Goal: Information Seeking & Learning: Check status

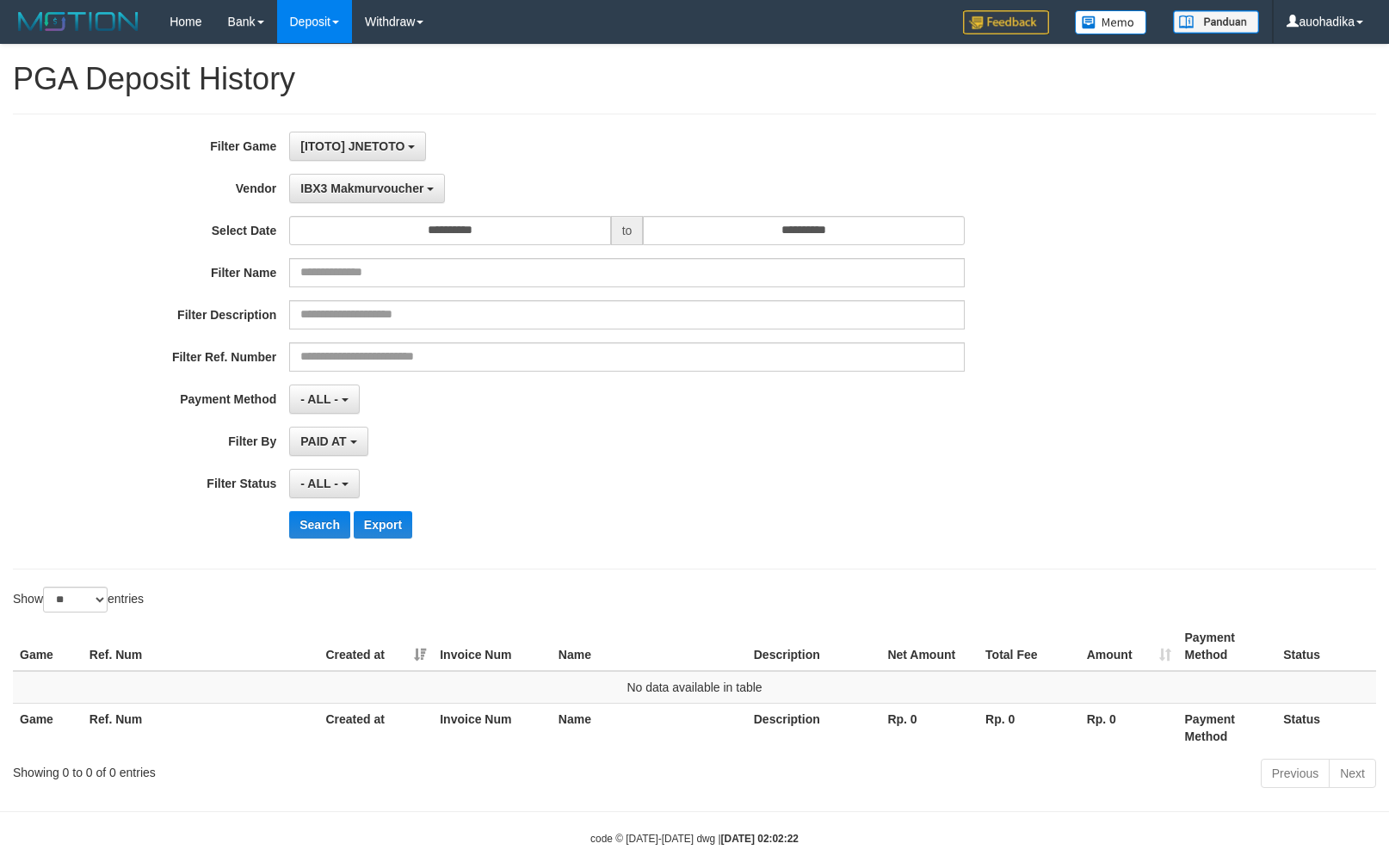
select select "**********"
select select "**"
click at [375, 151] on span "[ITOTO] JNETOTO" at bounding box center [352, 147] width 104 height 14
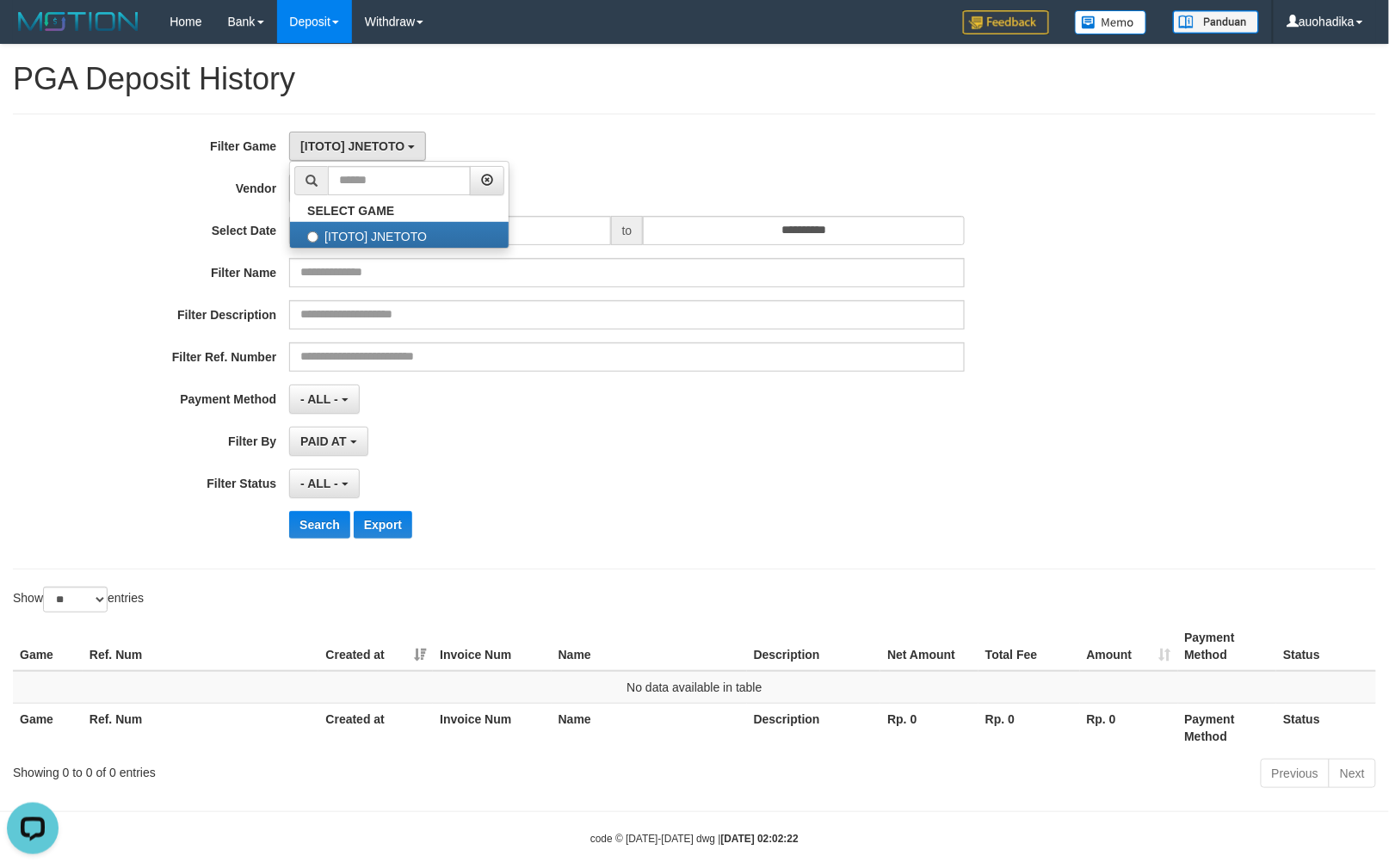
click at [651, 136] on div "[ITOTO] JNETOTO SELECT GAME [ITOTO] JNETOTO" at bounding box center [627, 146] width 676 height 29
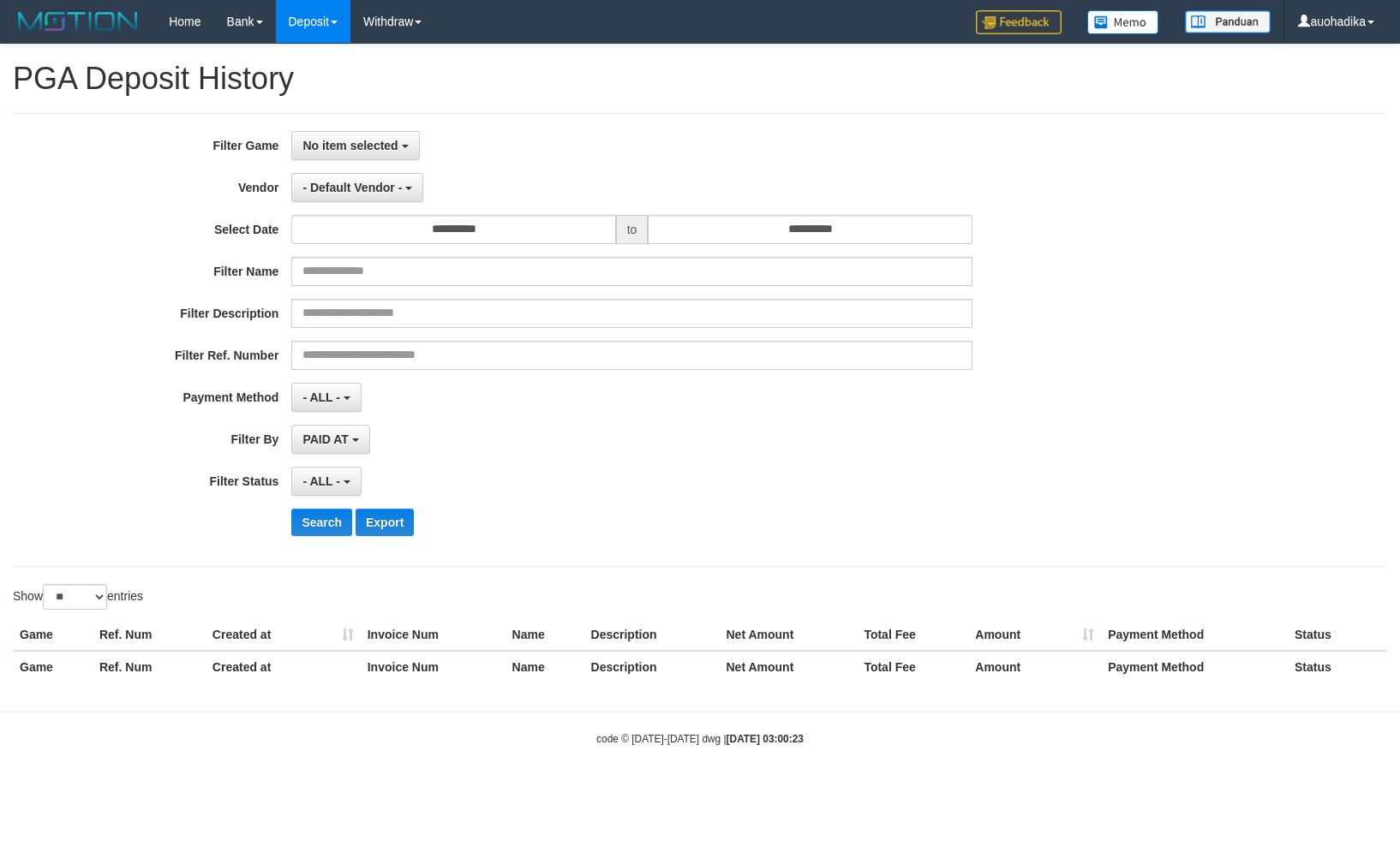
select select
select select "**"
click at [367, 151] on span "No item selected" at bounding box center [350, 146] width 95 height 14
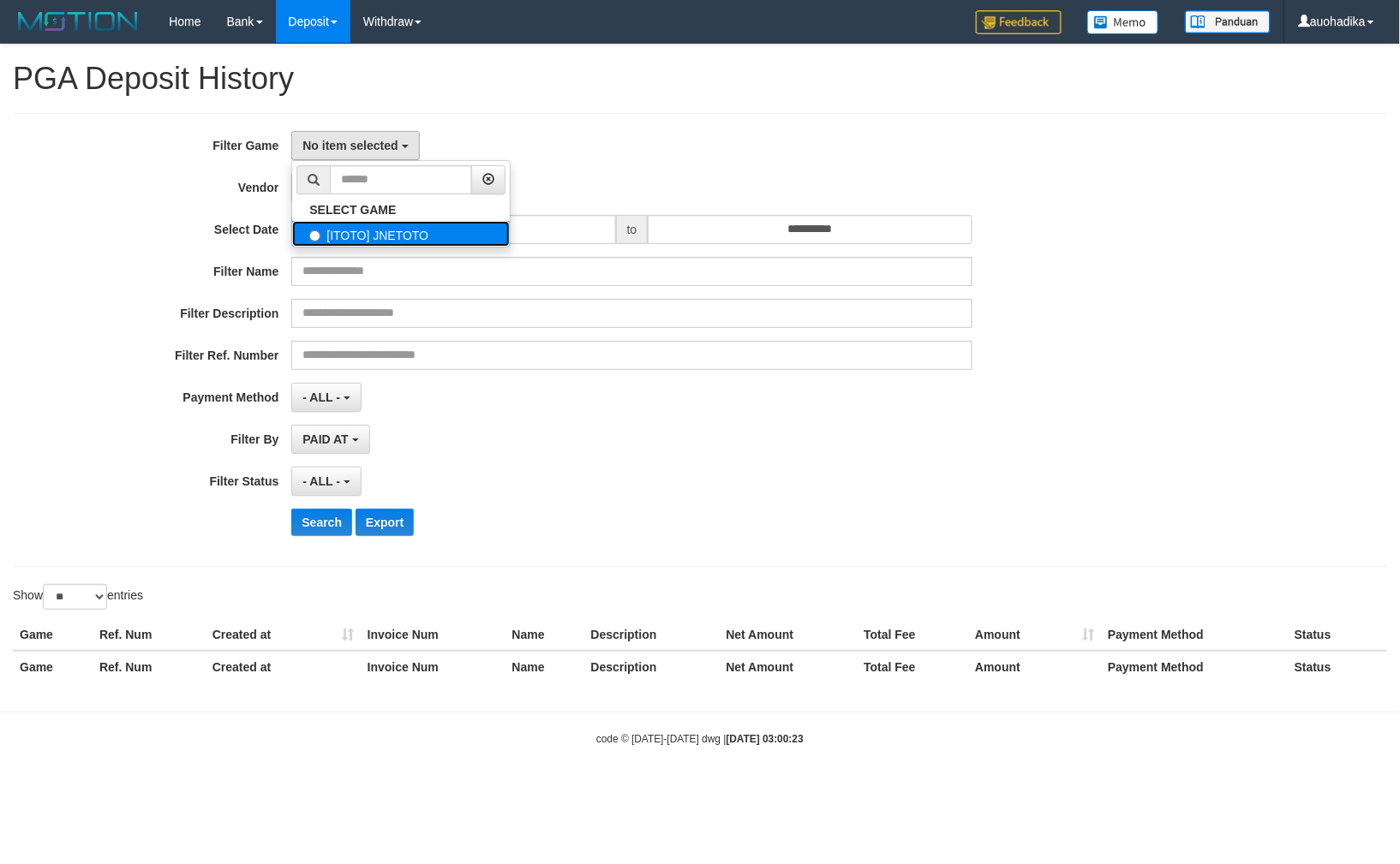
click at [416, 227] on label "[ITOTO] JNETOTO" at bounding box center [401, 233] width 218 height 26
select select "***"
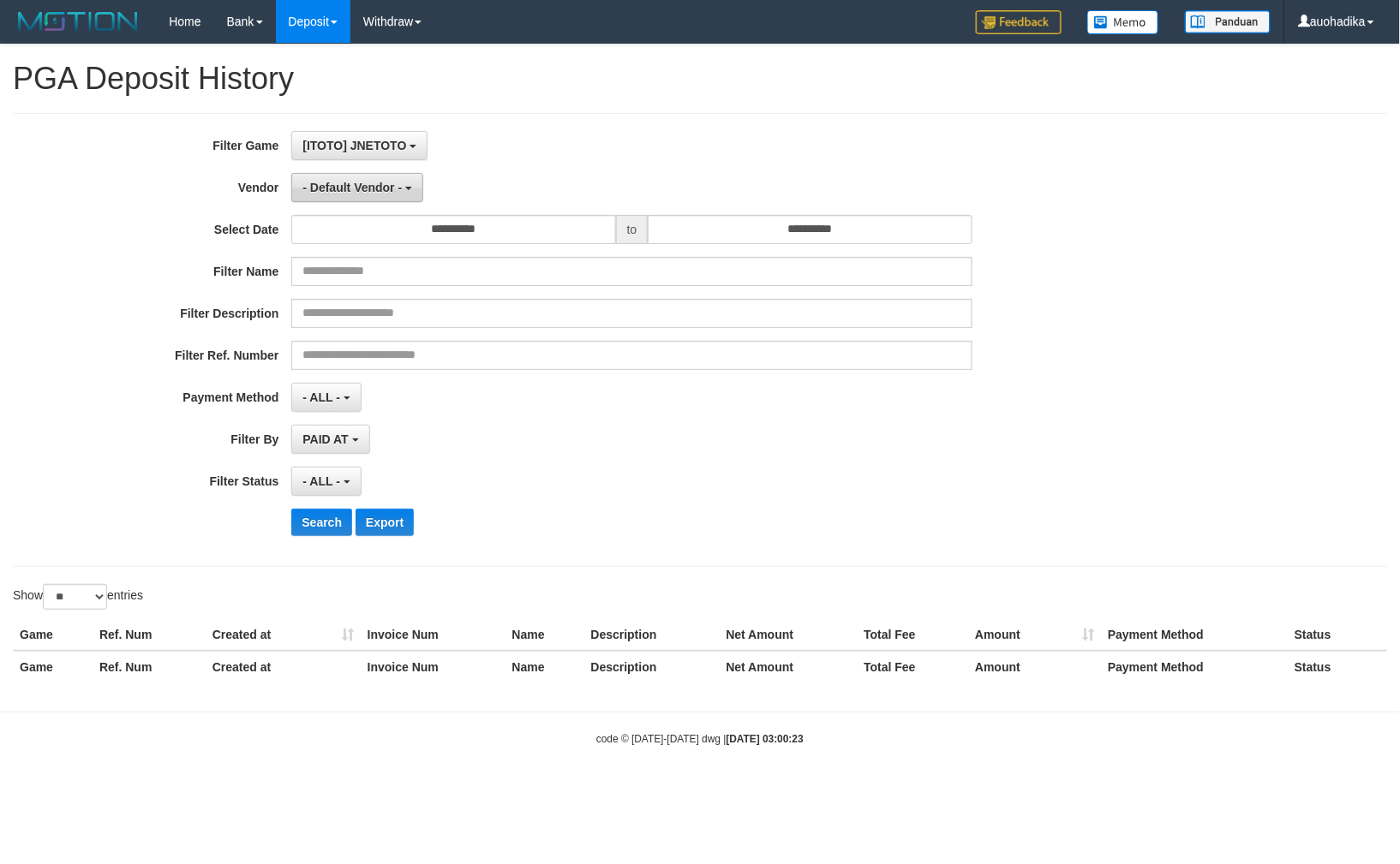
scroll to position [15, 0]
click at [371, 173] on button "- Default Vendor -" at bounding box center [358, 187] width 132 height 29
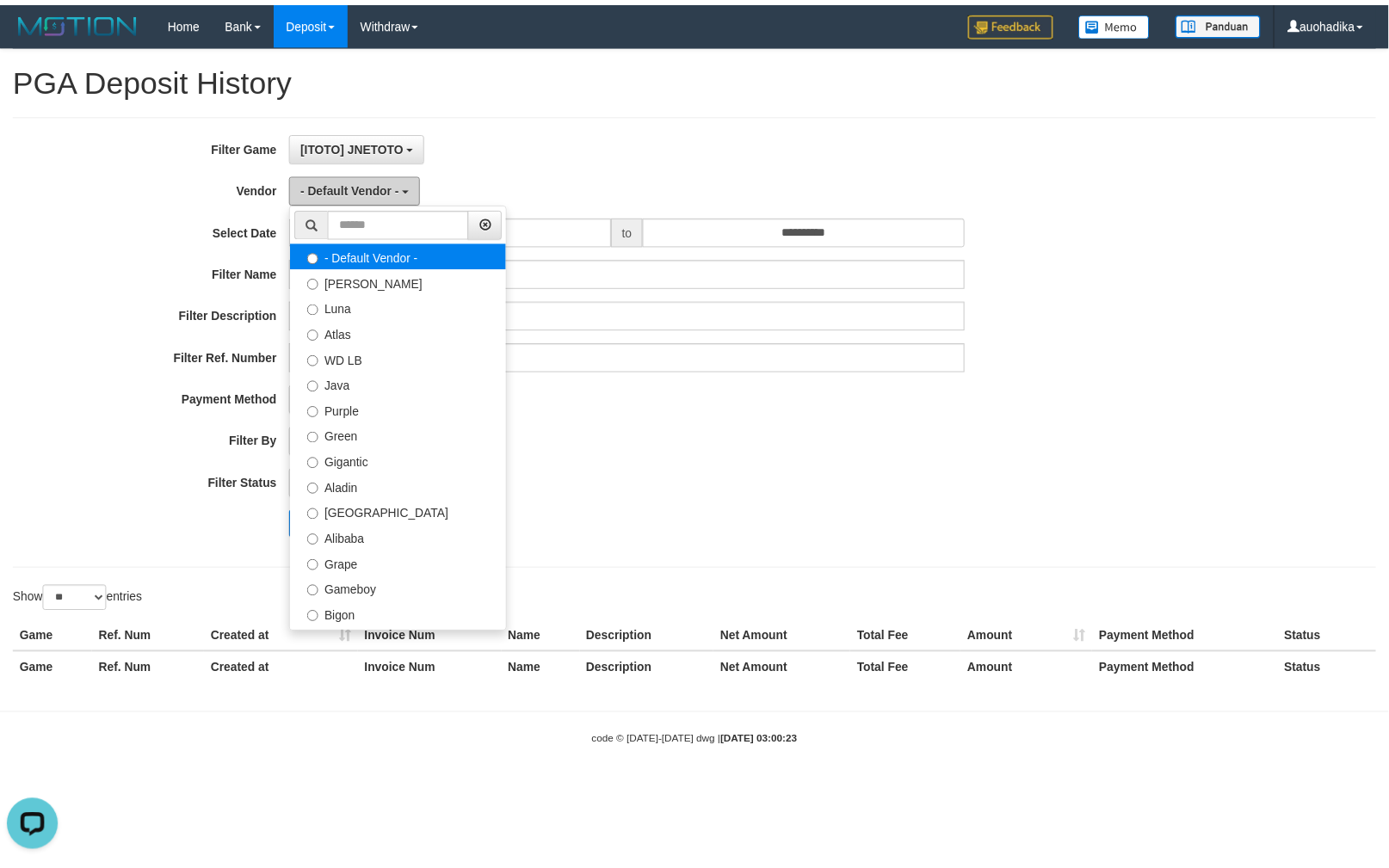
scroll to position [0, 0]
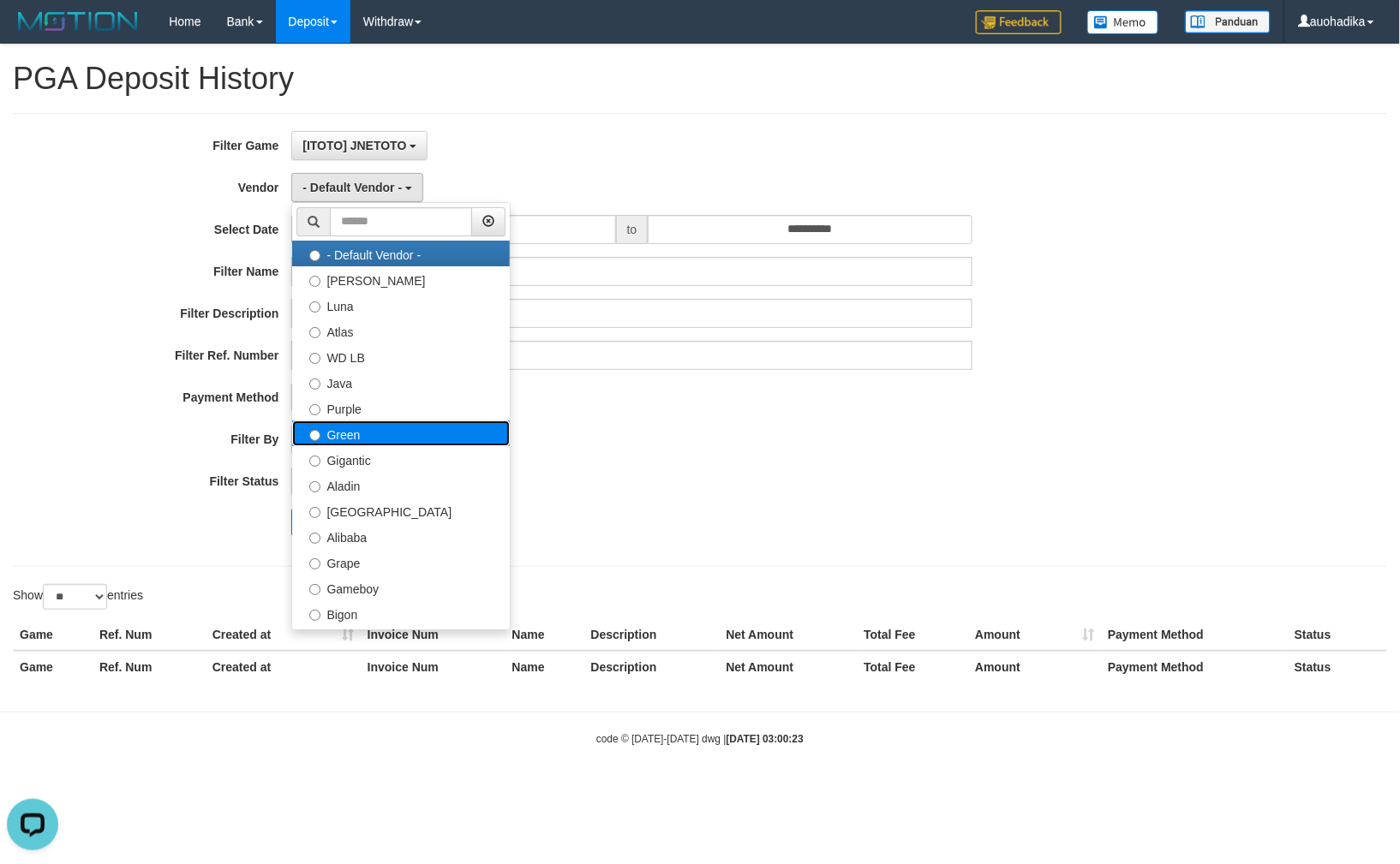
click at [404, 435] on label "Green" at bounding box center [401, 433] width 218 height 26
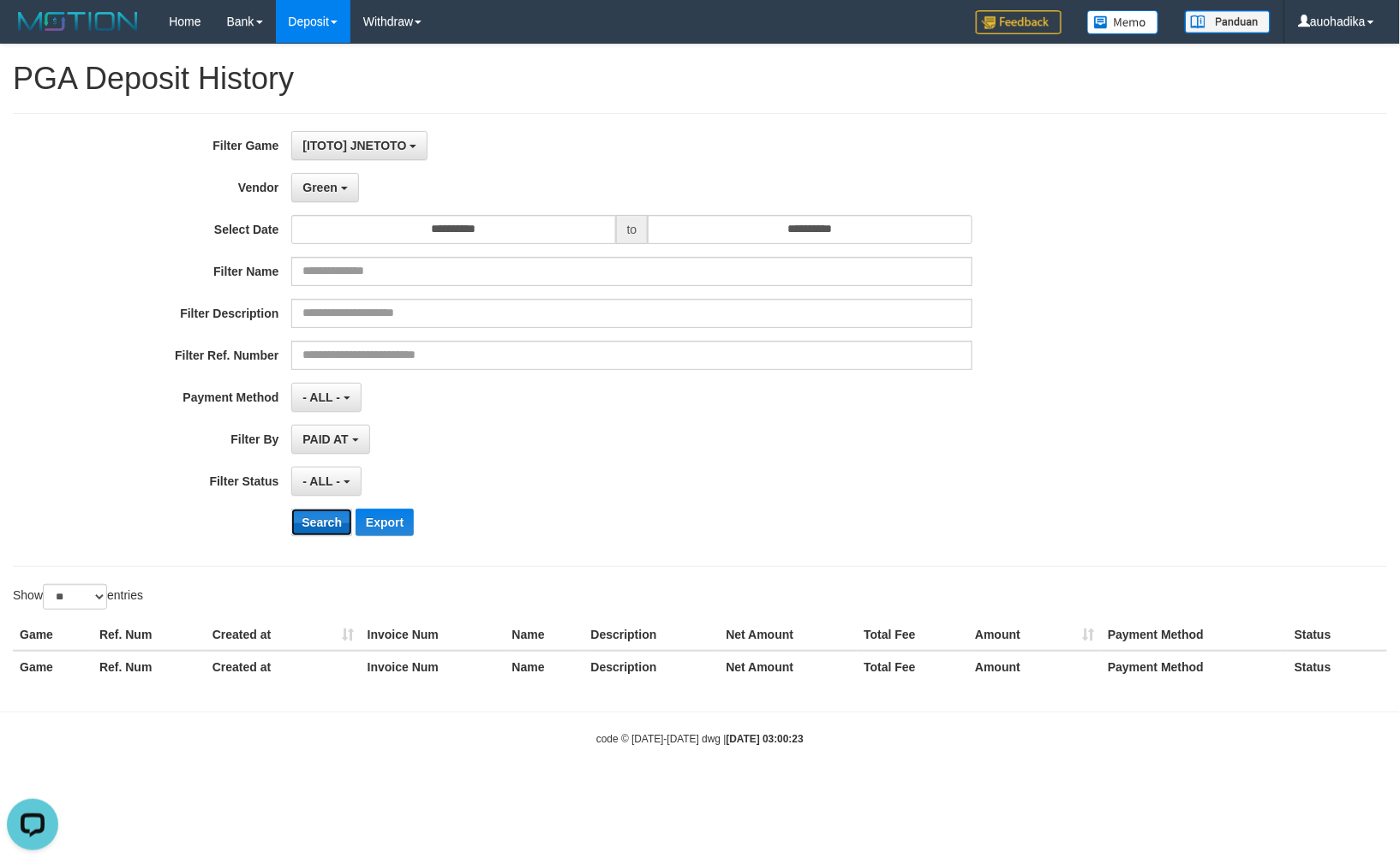
click at [330, 522] on button "Search" at bounding box center [322, 522] width 61 height 27
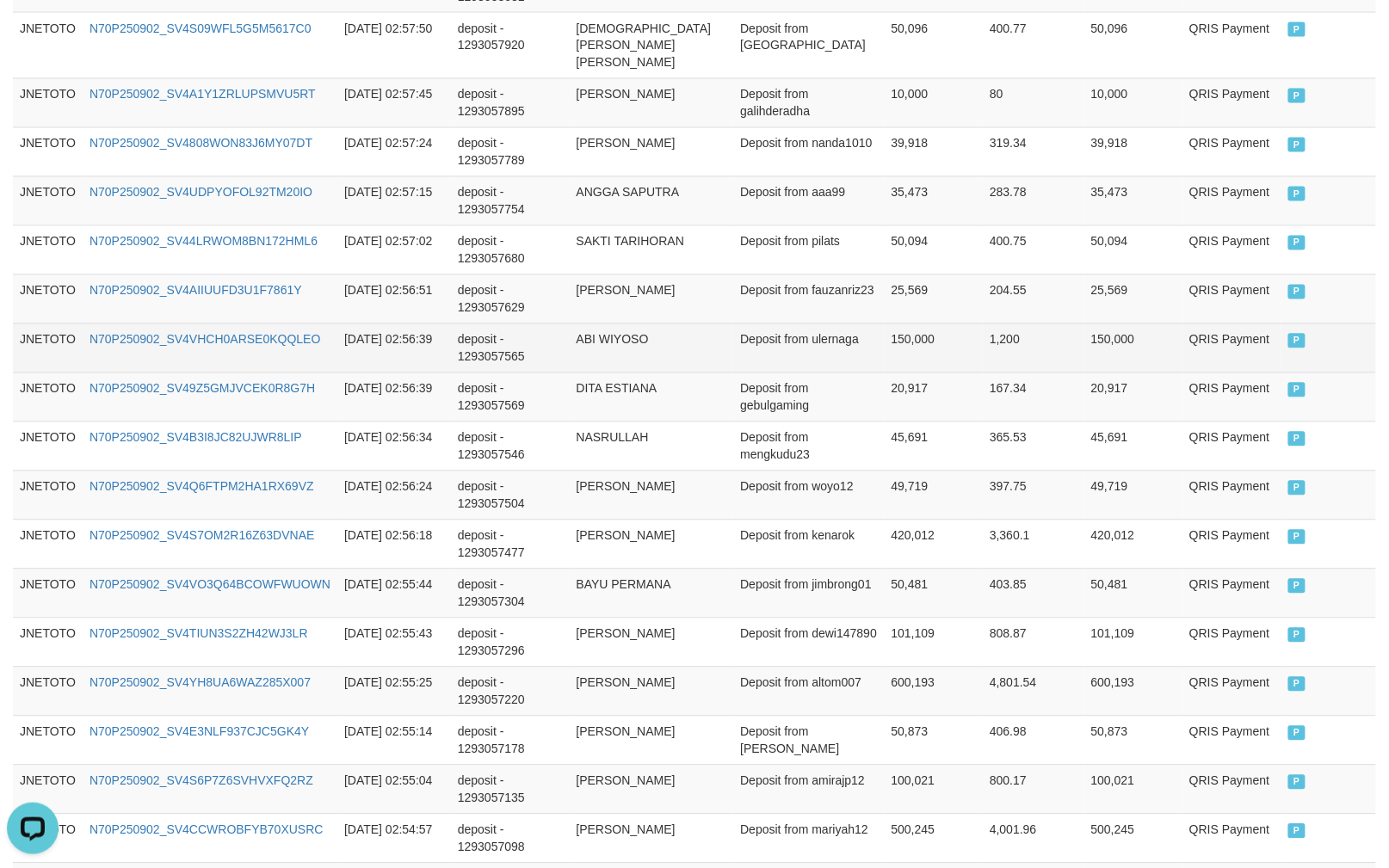
scroll to position [1226, 0]
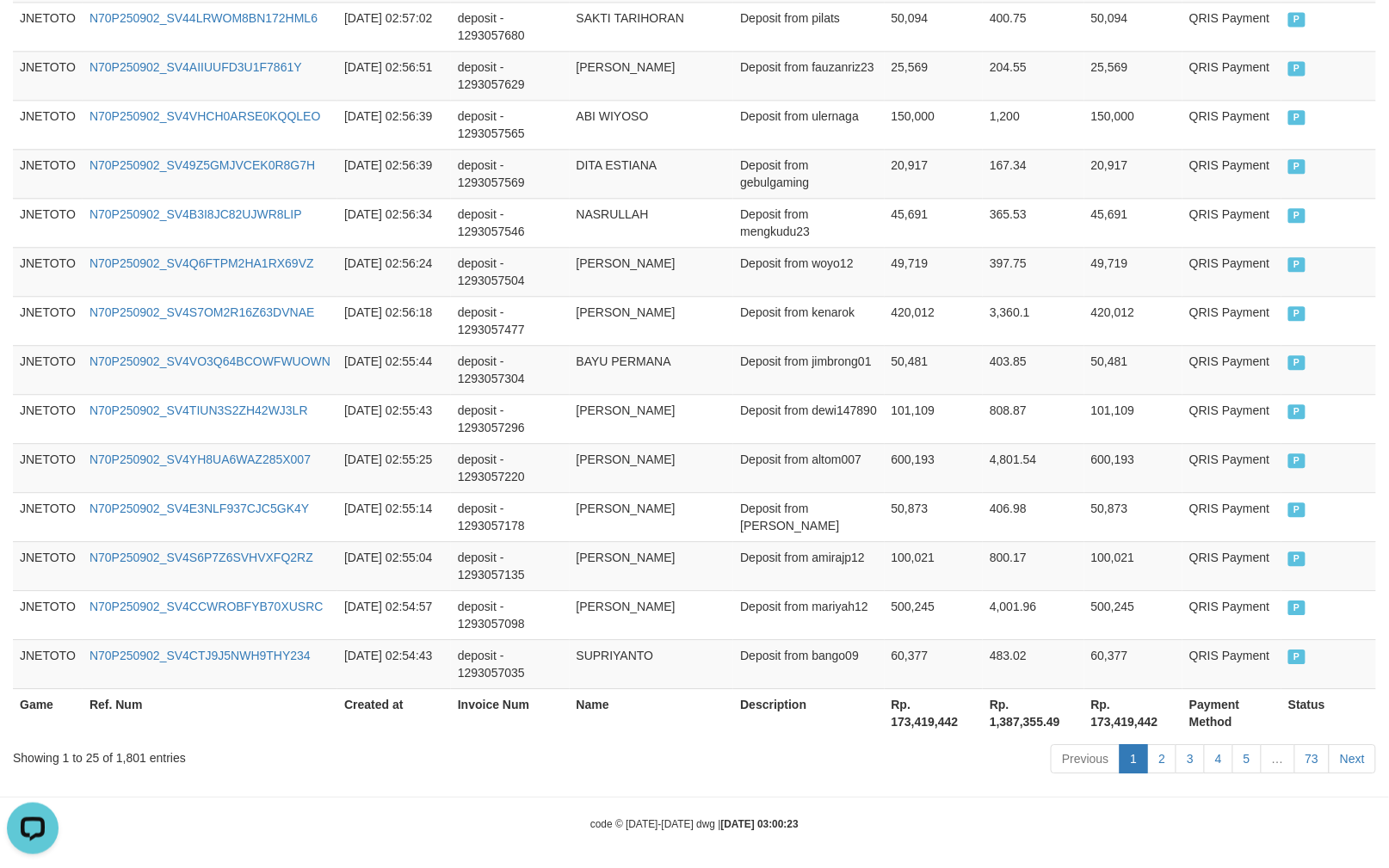
click at [124, 758] on div "Showing 1 to 25 of 1,801 entries" at bounding box center [289, 754] width 553 height 24
copy div "1,801"
click at [940, 704] on th "Rp. 173,419,442" at bounding box center [933, 712] width 98 height 49
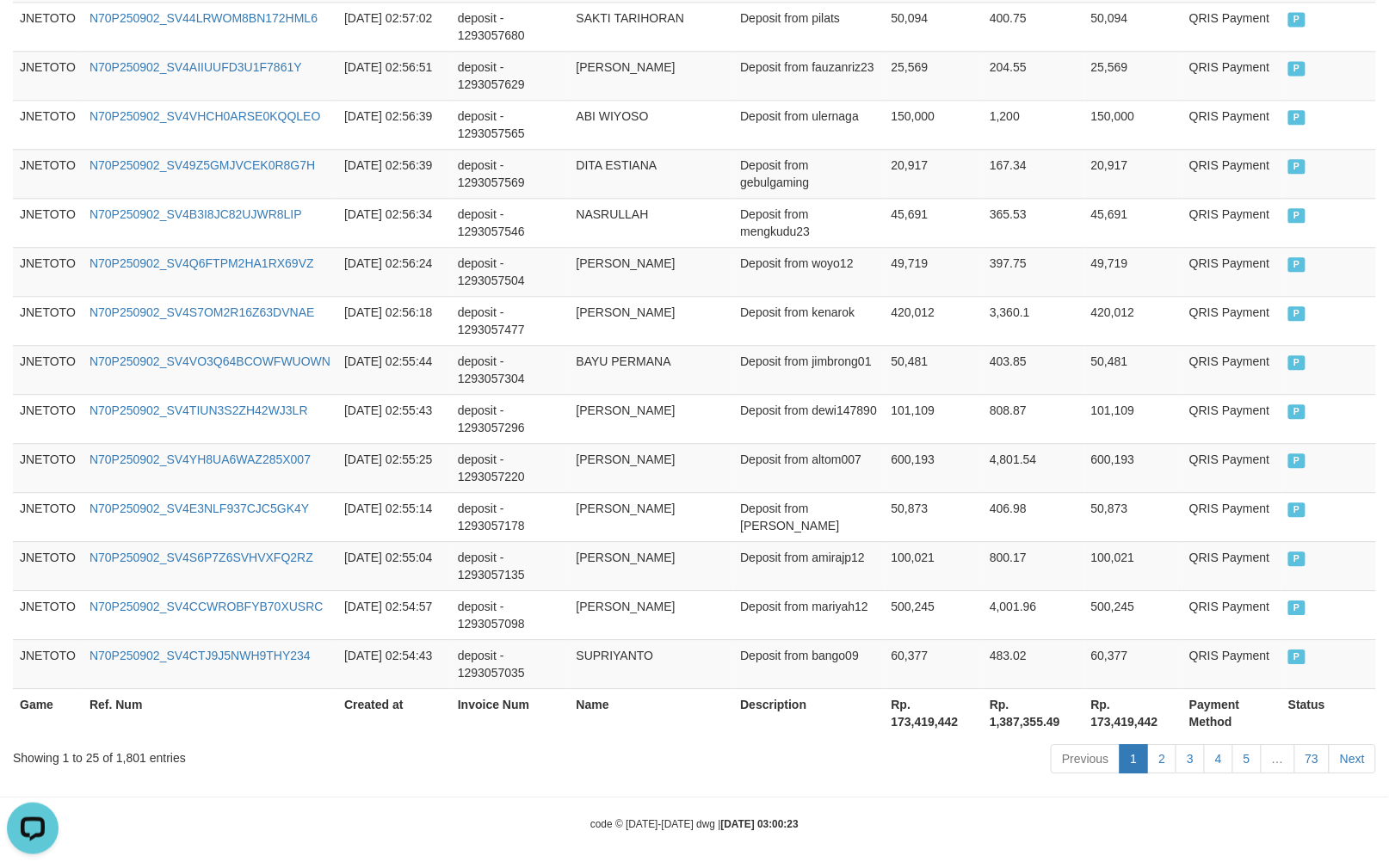
click at [948, 724] on th "Rp. 173,419,442" at bounding box center [933, 712] width 98 height 49
copy th "173,419,442"
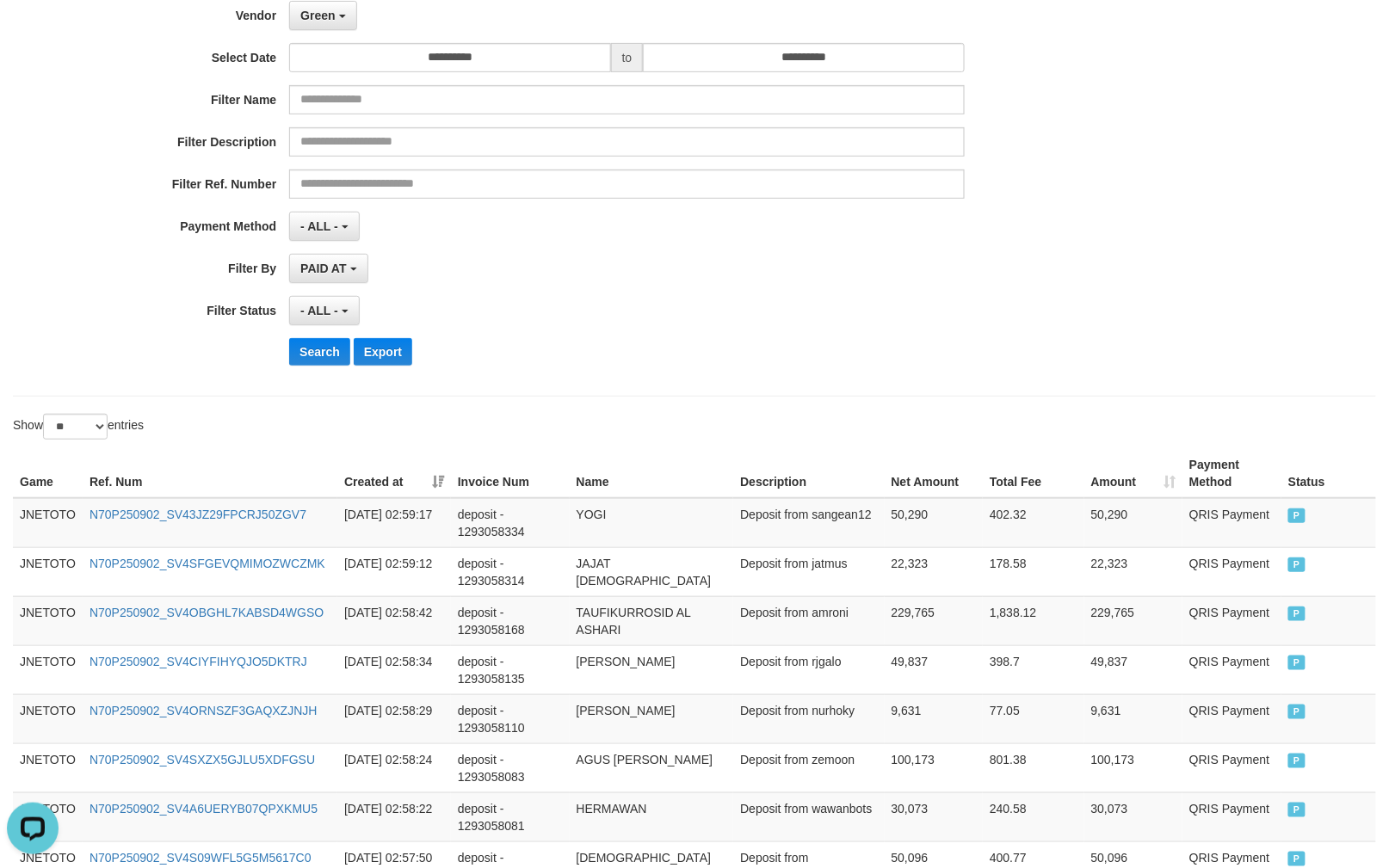
scroll to position [0, 0]
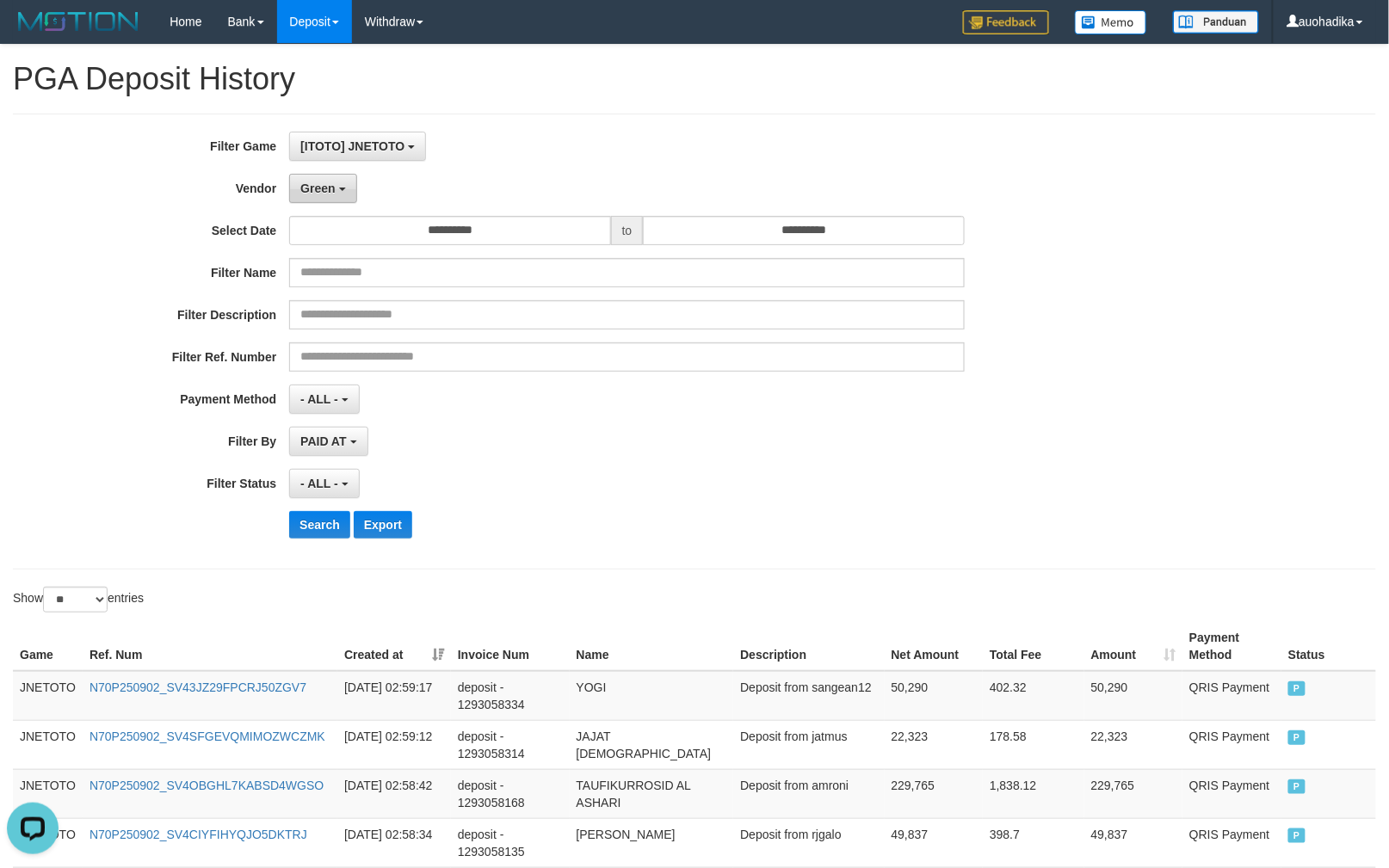
drag, startPoint x: 306, startPoint y: 197, endPoint x: 317, endPoint y: 194, distance: 11.4
click at [306, 197] on button "Green" at bounding box center [323, 188] width 67 height 29
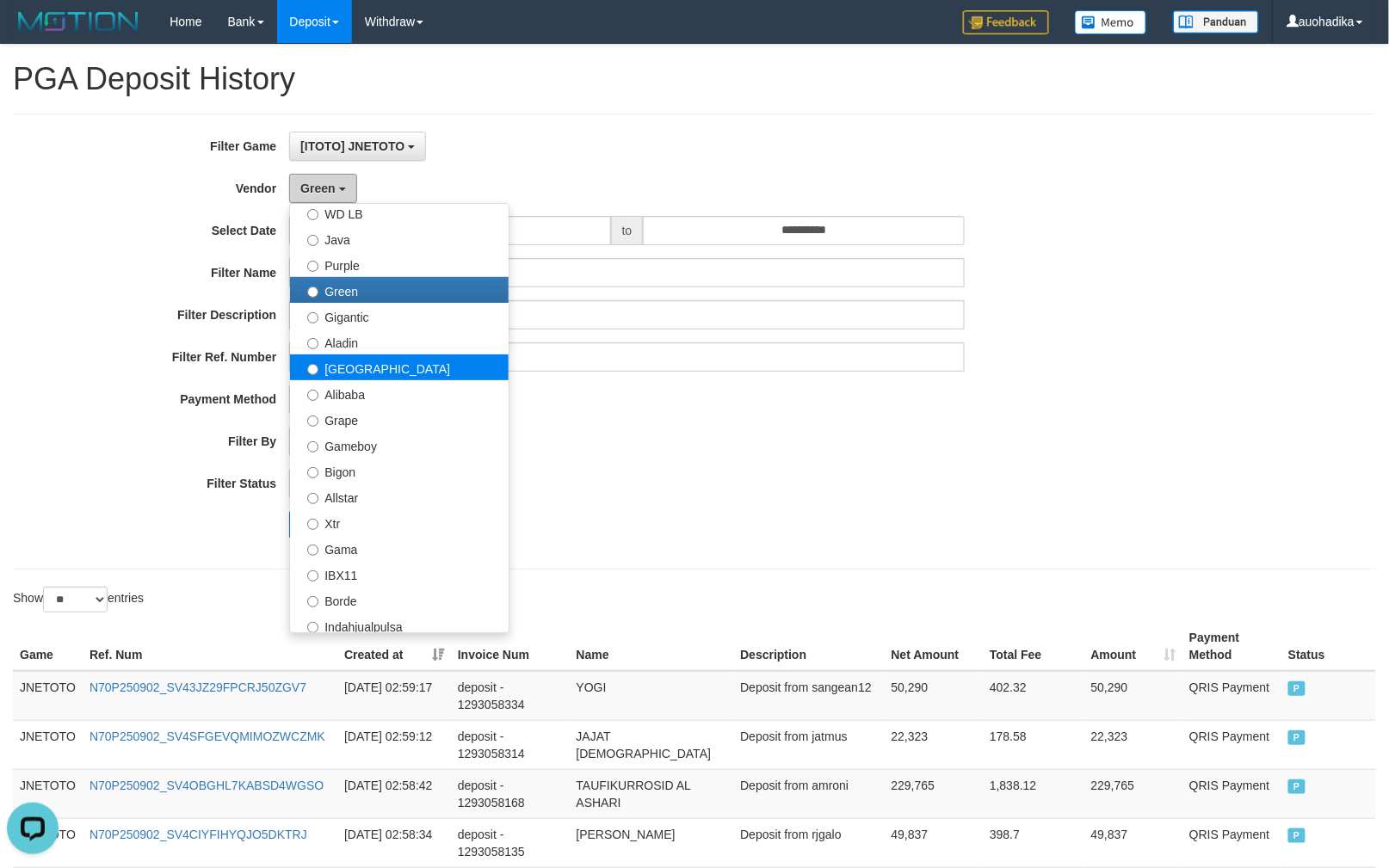
scroll to position [152, 0]
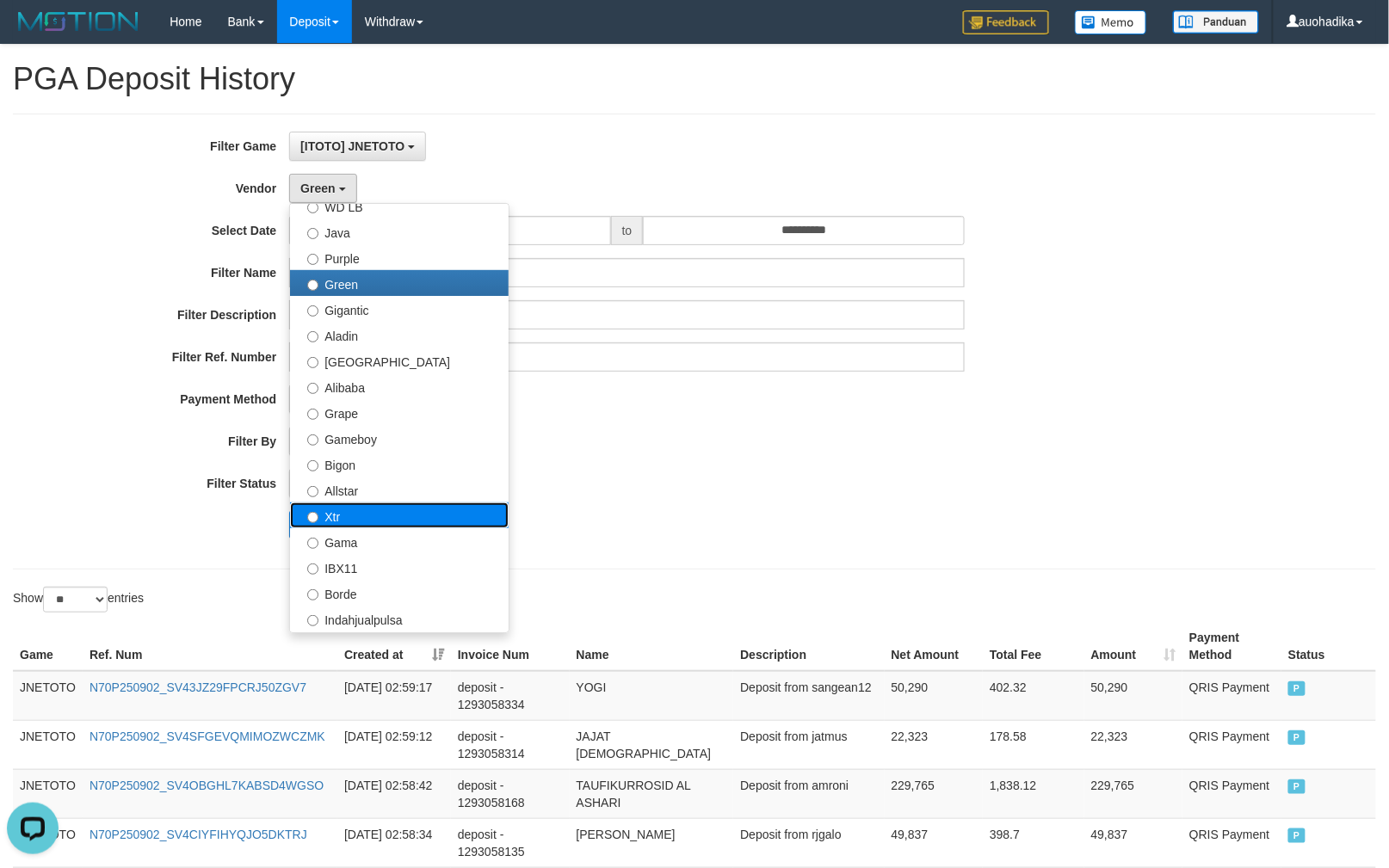
click at [410, 515] on label "Xtr" at bounding box center [399, 515] width 219 height 26
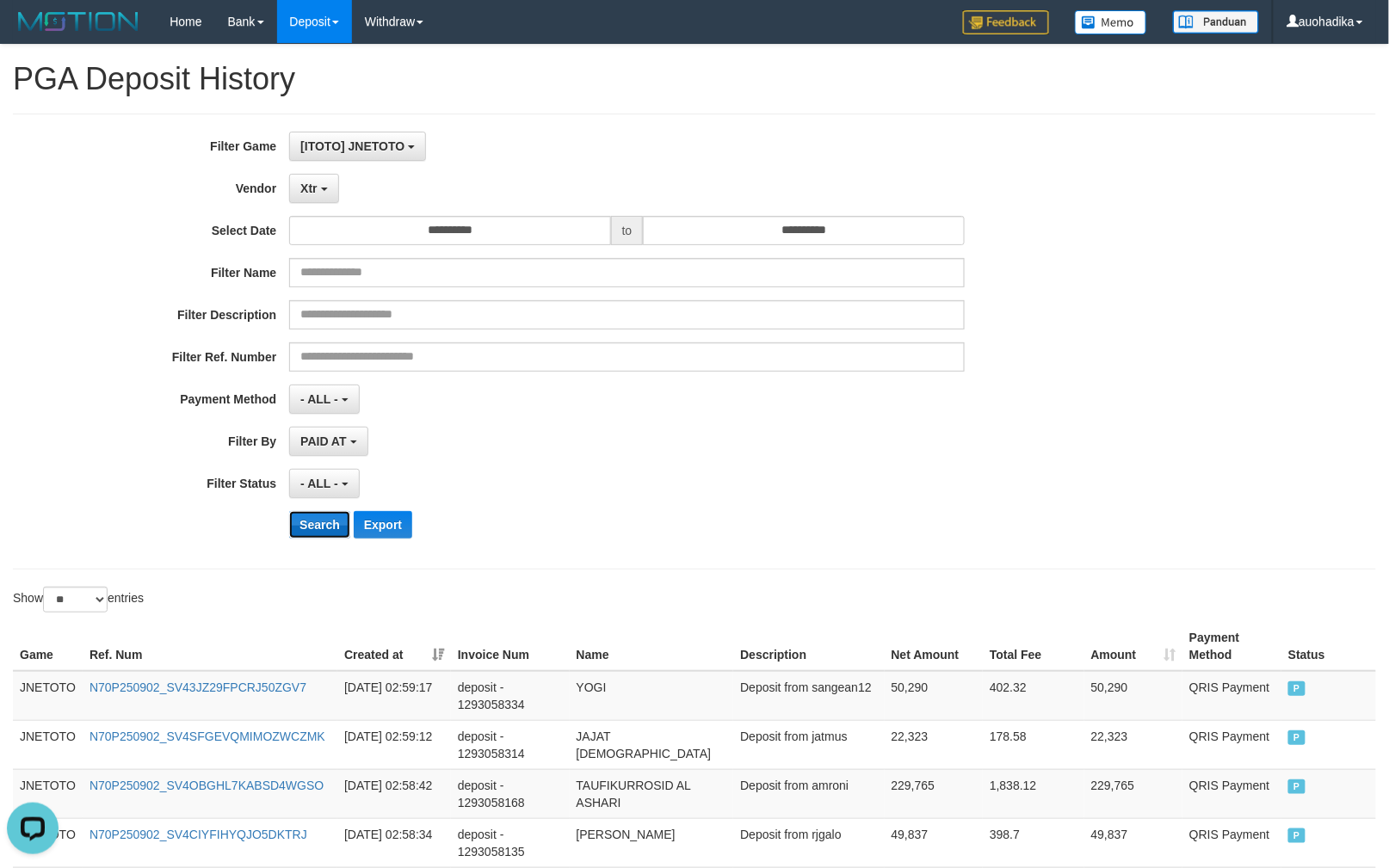
click at [324, 526] on button "Search" at bounding box center [319, 525] width 61 height 27
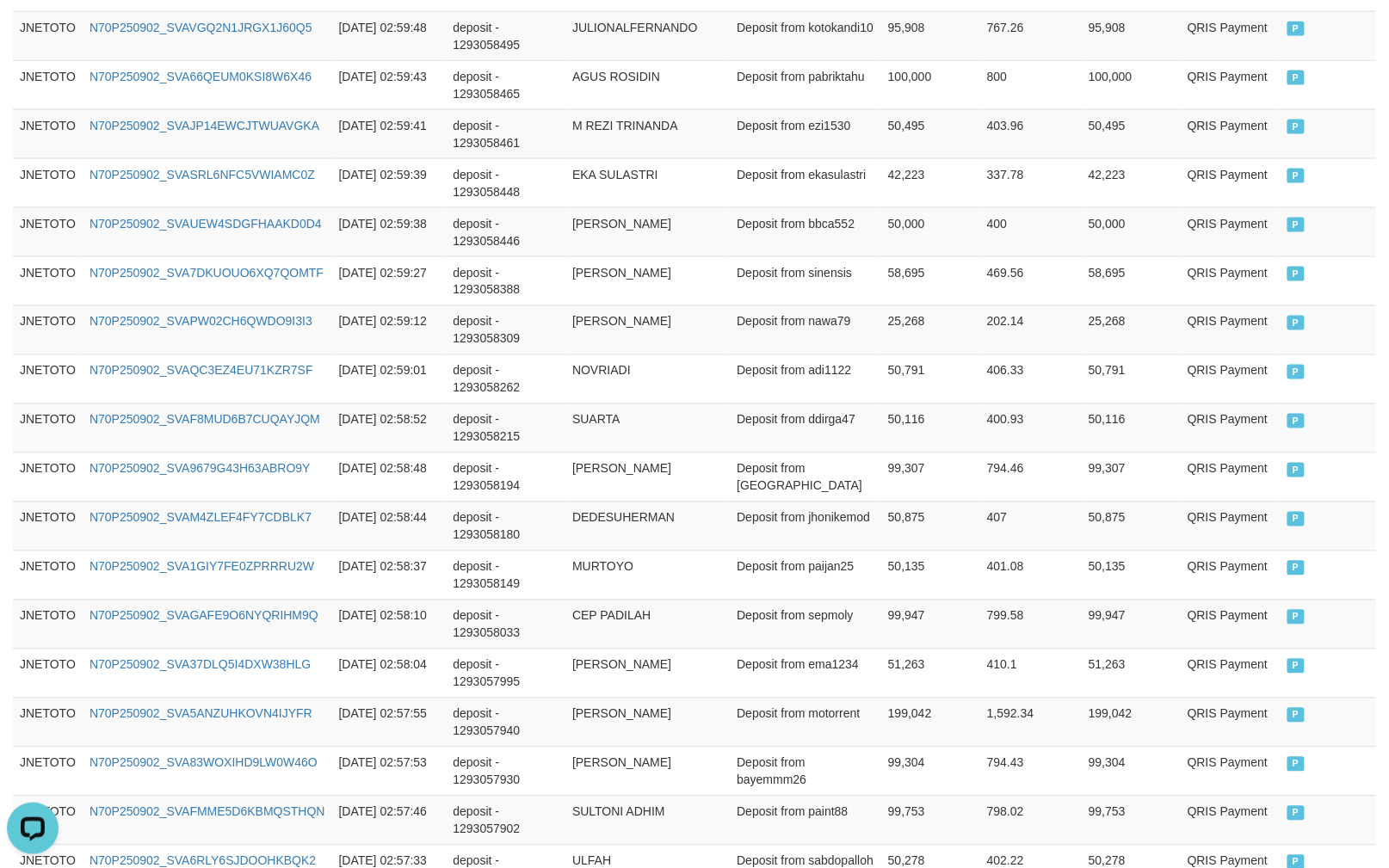
scroll to position [1226, 0]
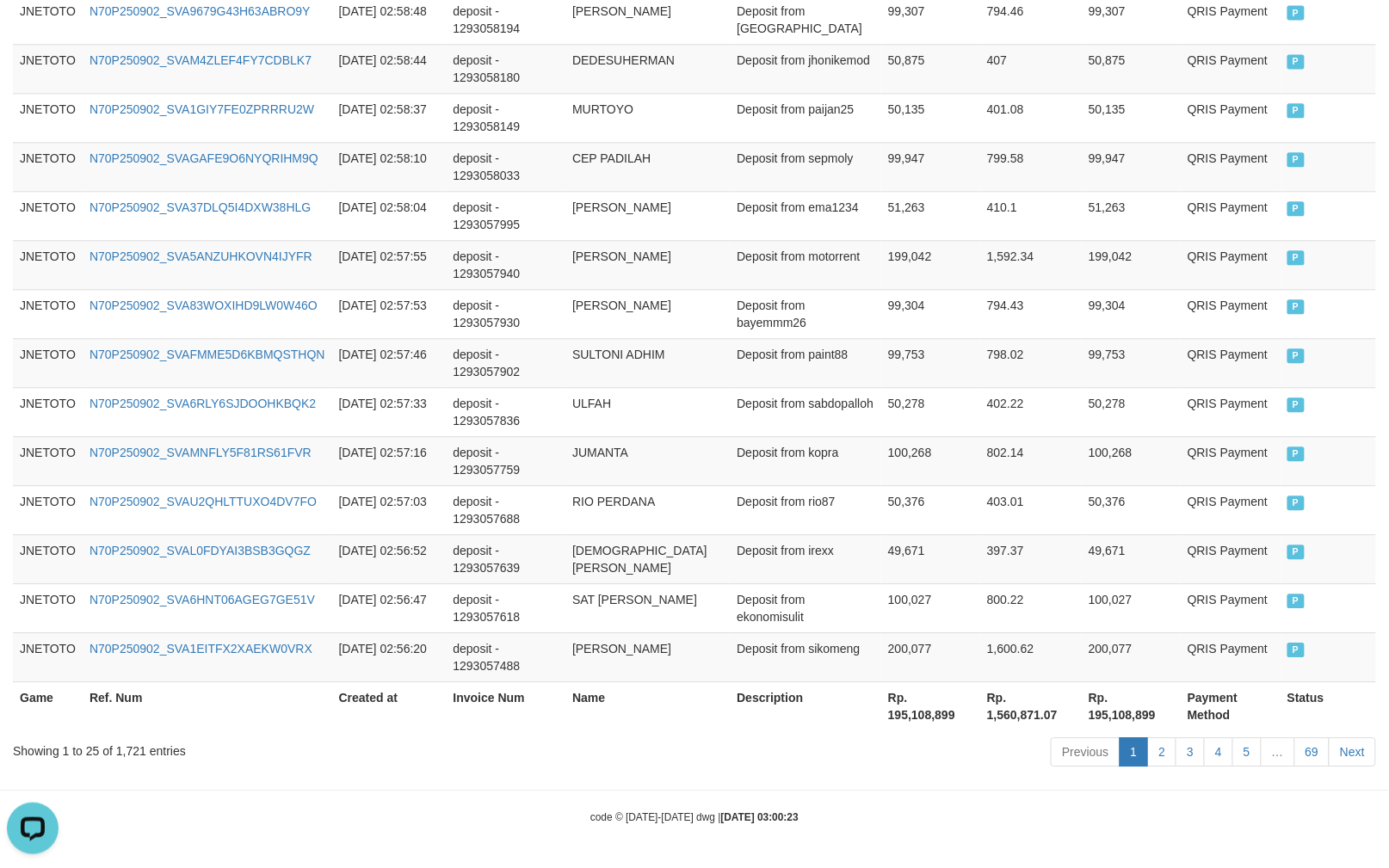
click at [120, 763] on div "Showing 1 to 25 of 1,721 entries Previous 1 2 3 4 5 … 69 Next" at bounding box center [694, 755] width 1389 height 37
copy div "1,721"
click at [944, 718] on th "Rp. 195,108,899" at bounding box center [931, 705] width 99 height 49
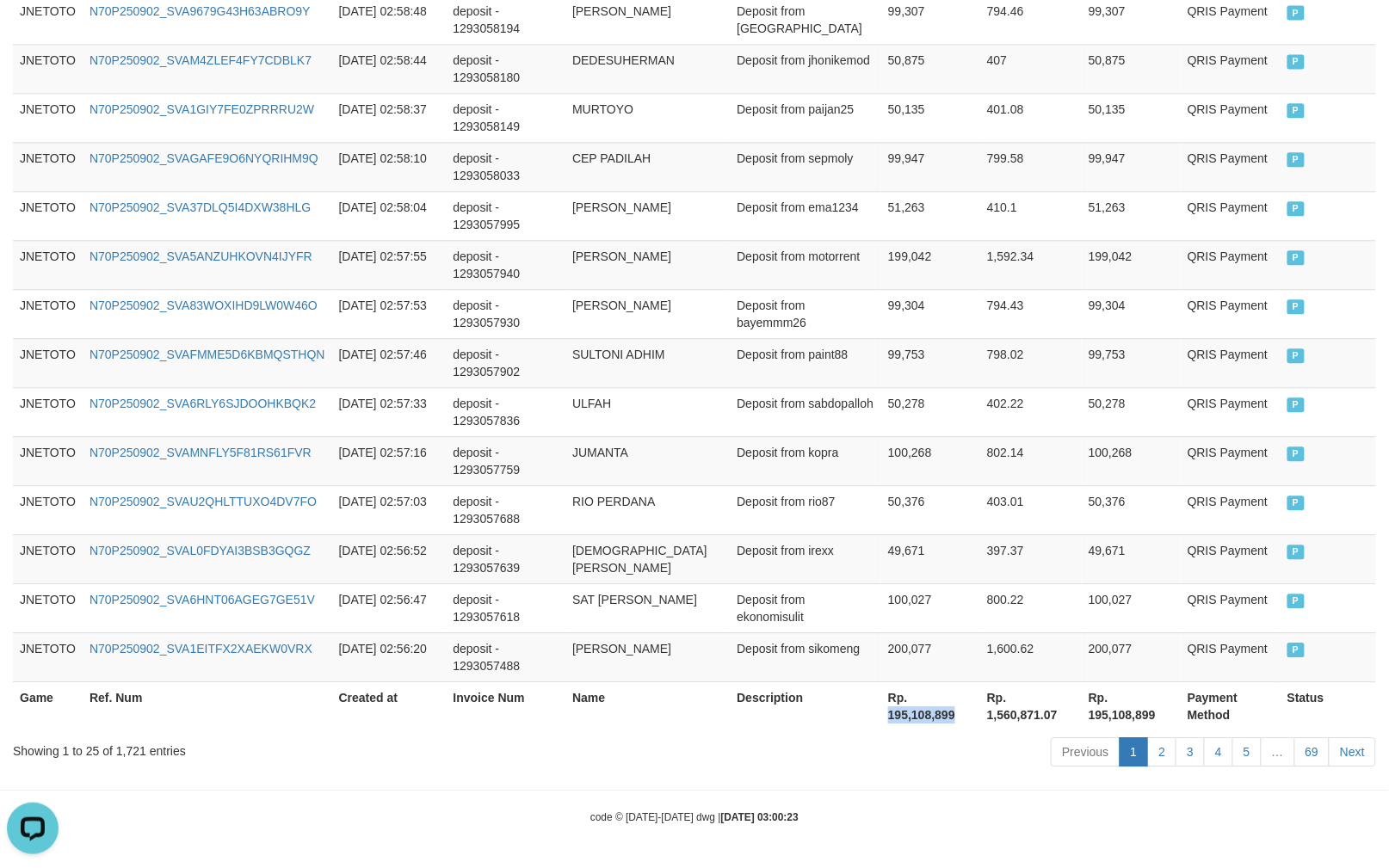
copy th "195,108,899"
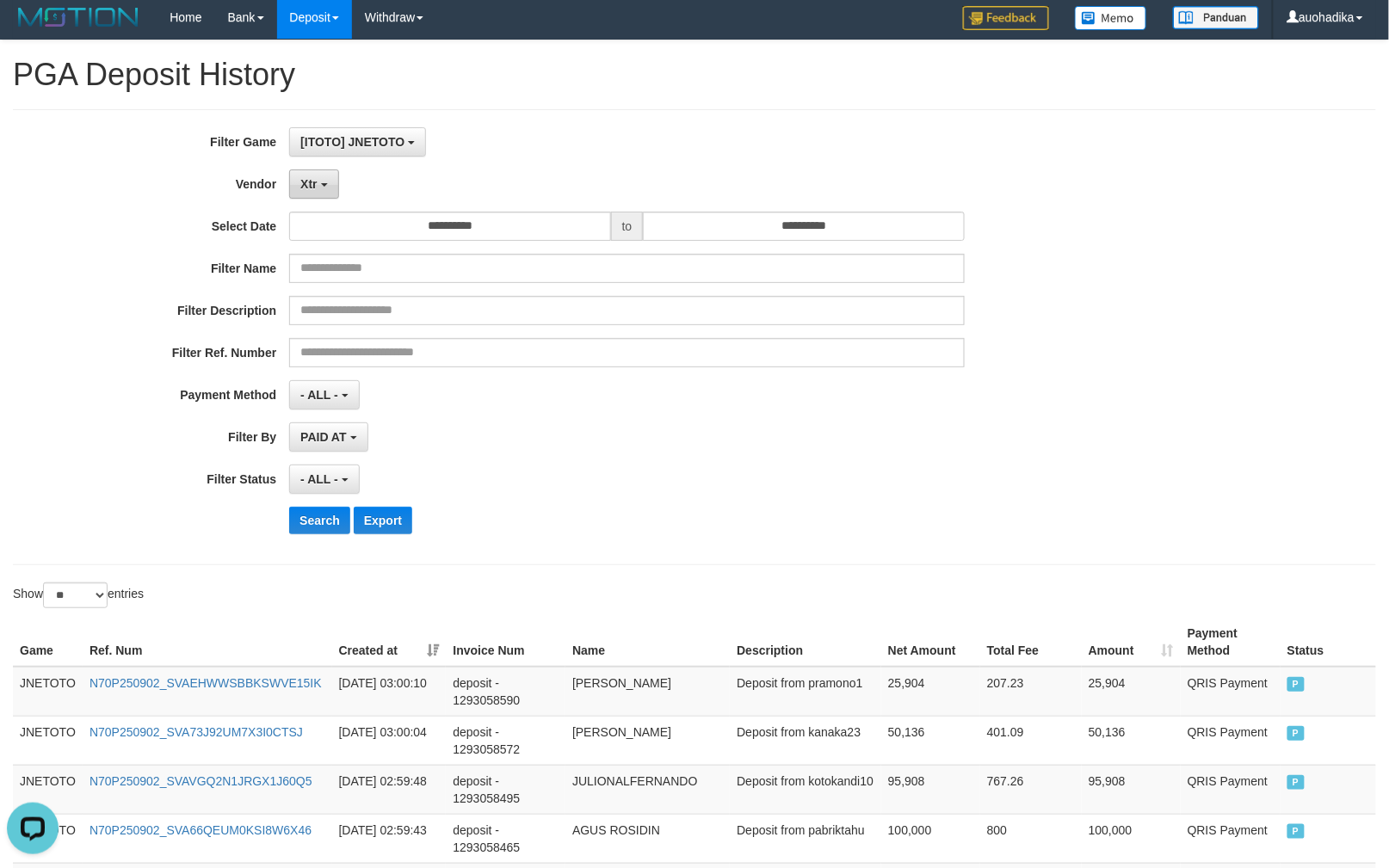
scroll to position [0, 0]
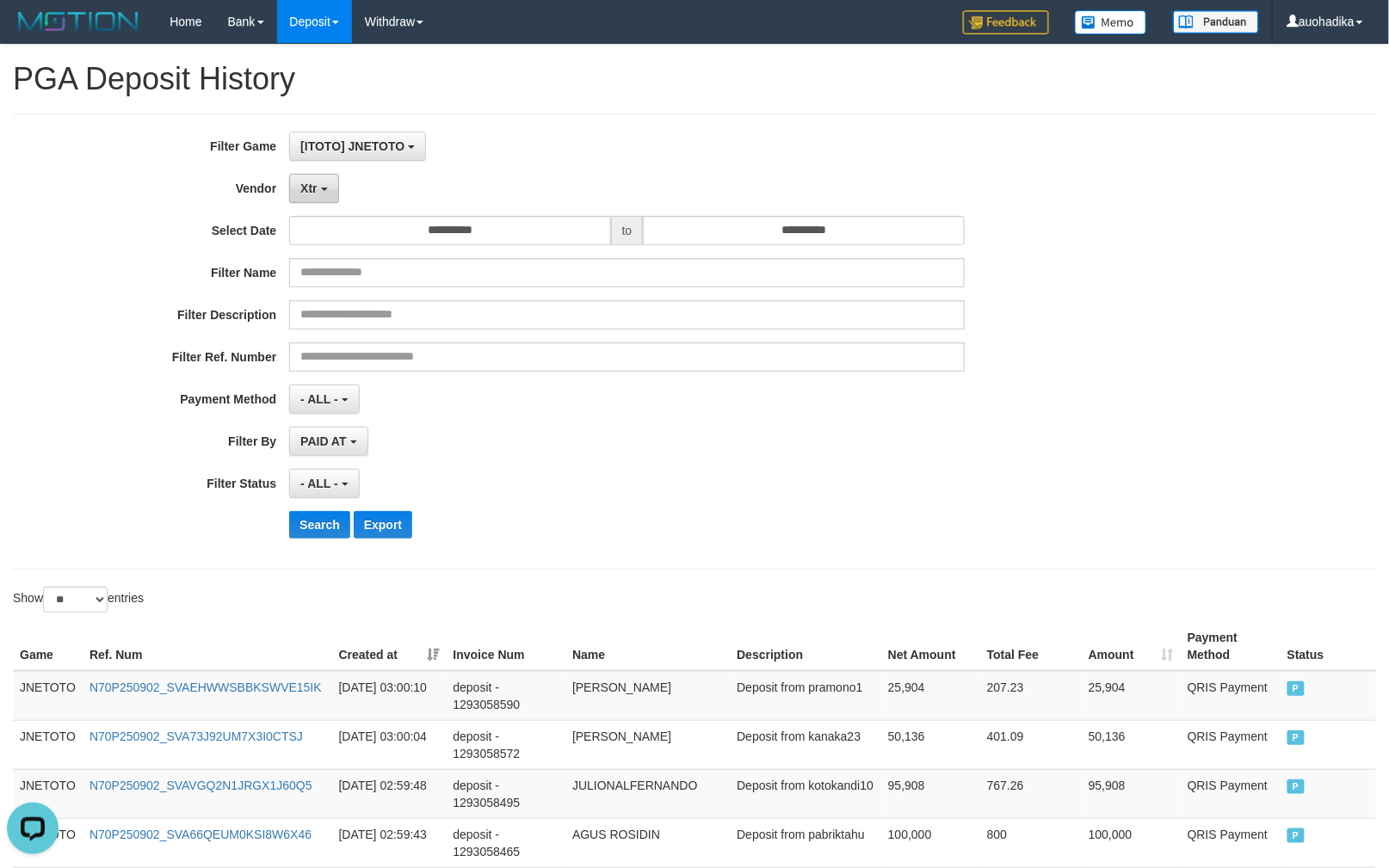
click at [300, 184] on span "Xtr" at bounding box center [308, 188] width 16 height 14
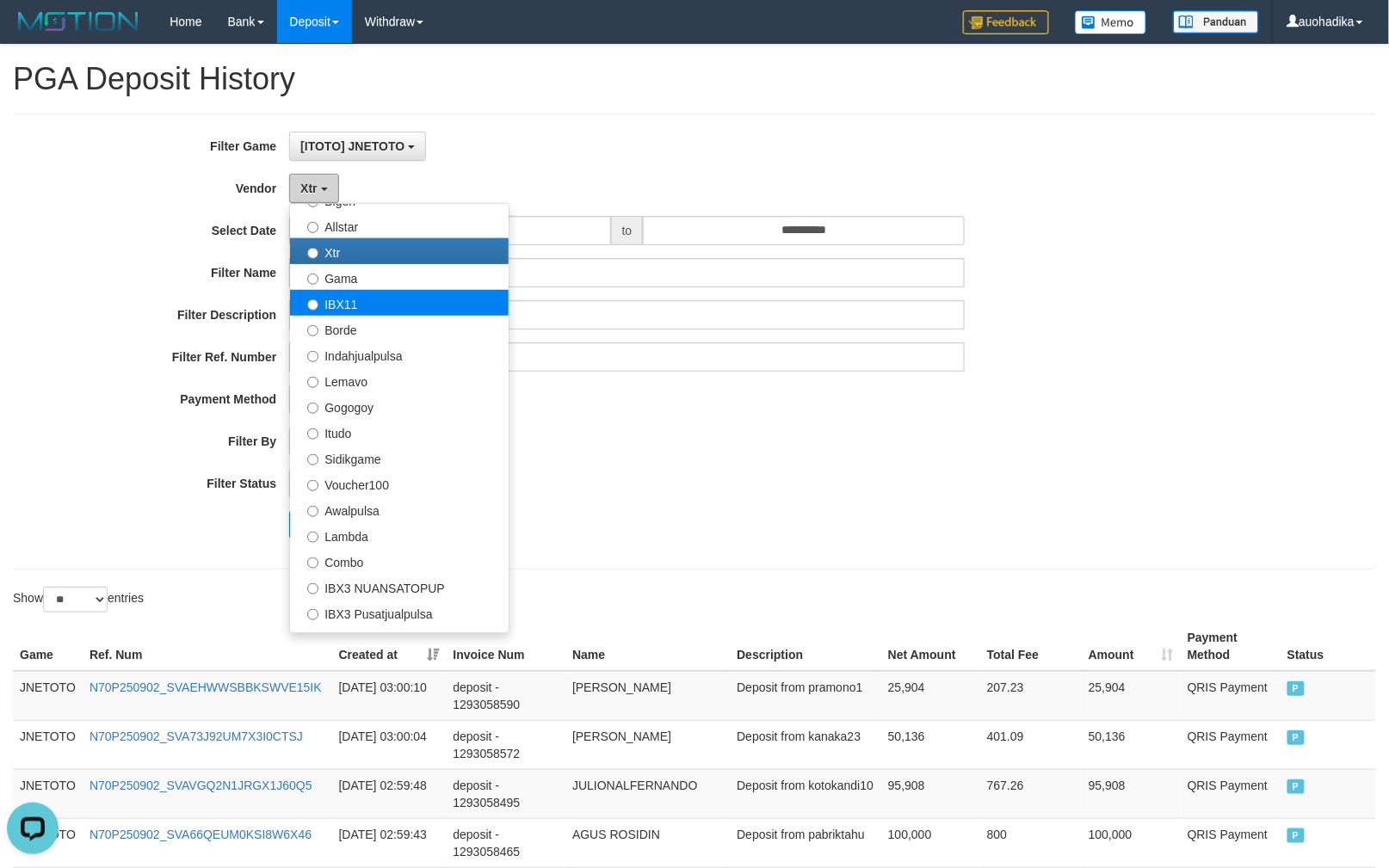
scroll to position [458, 0]
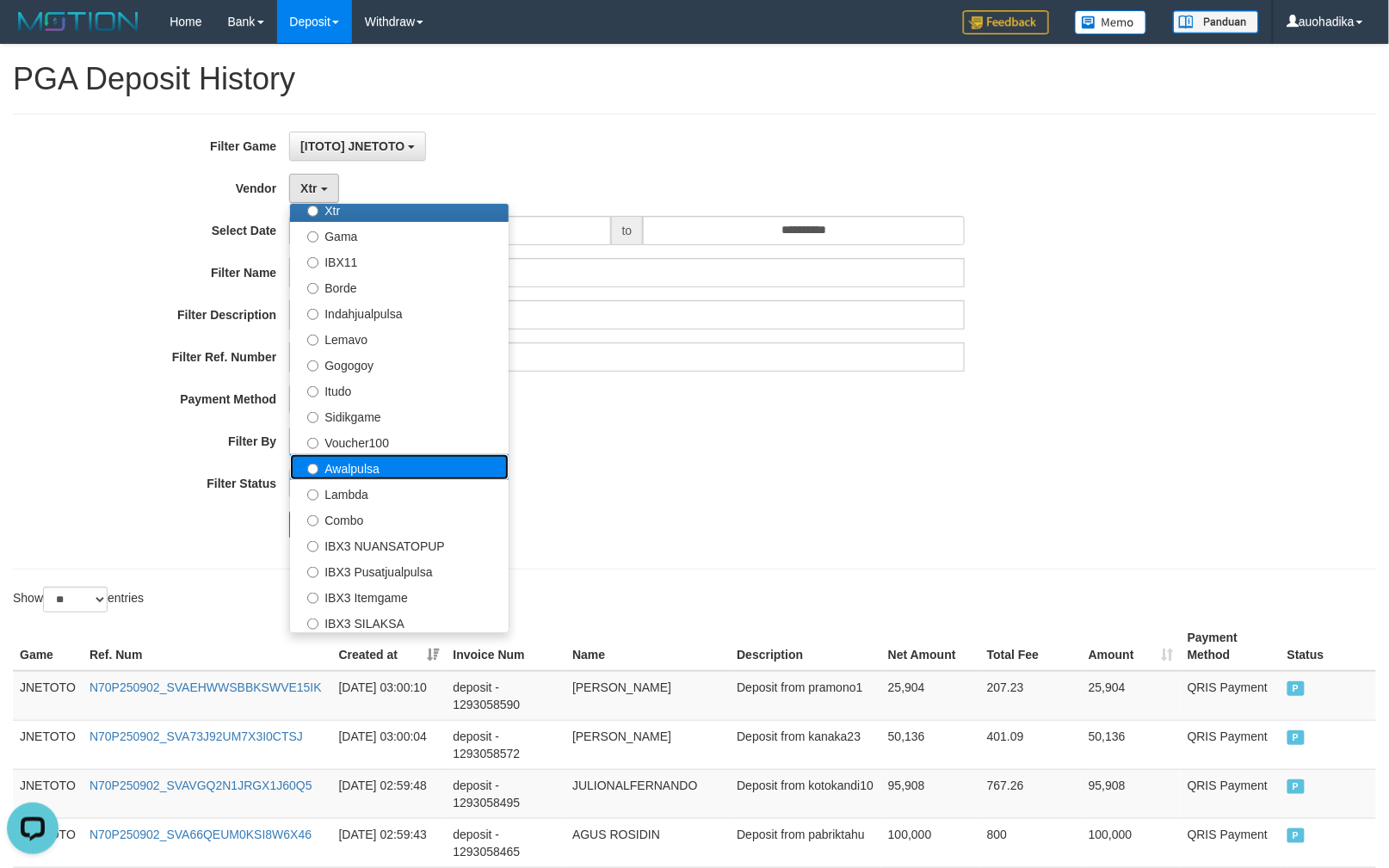
click at [411, 466] on label "Awalpulsa" at bounding box center [399, 467] width 219 height 26
select select "**********"
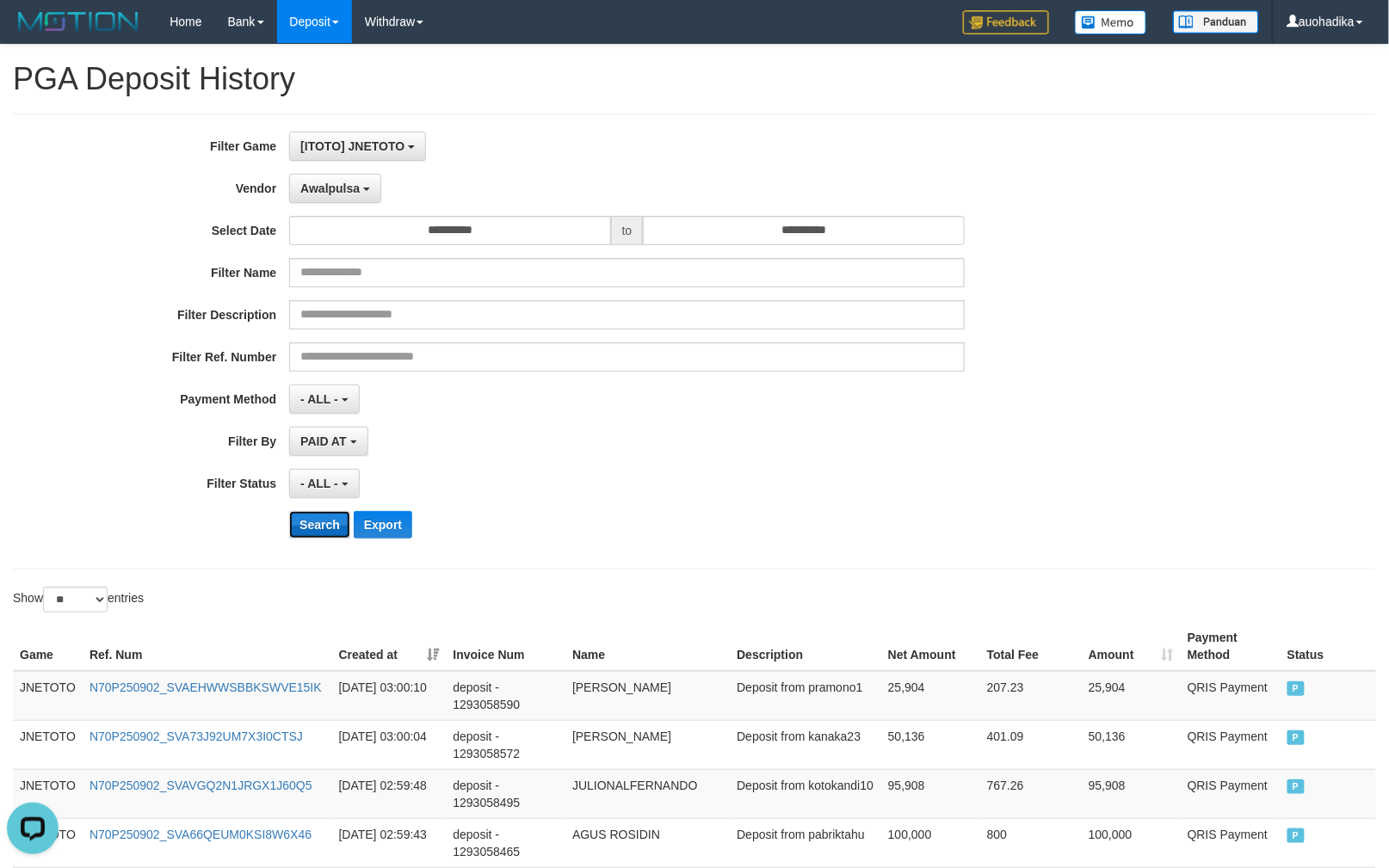
click at [318, 530] on button "Search" at bounding box center [319, 525] width 61 height 27
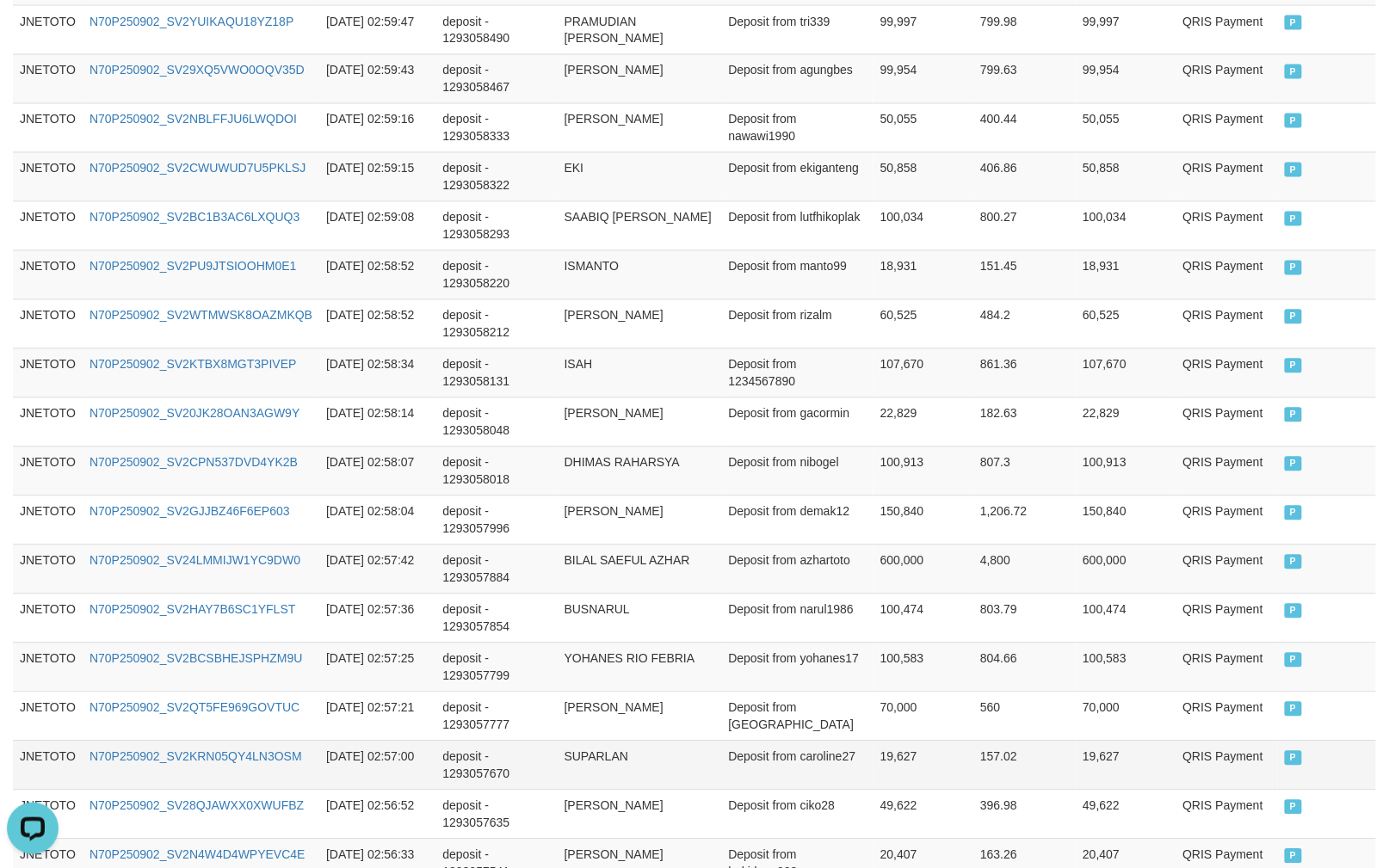
scroll to position [1226, 0]
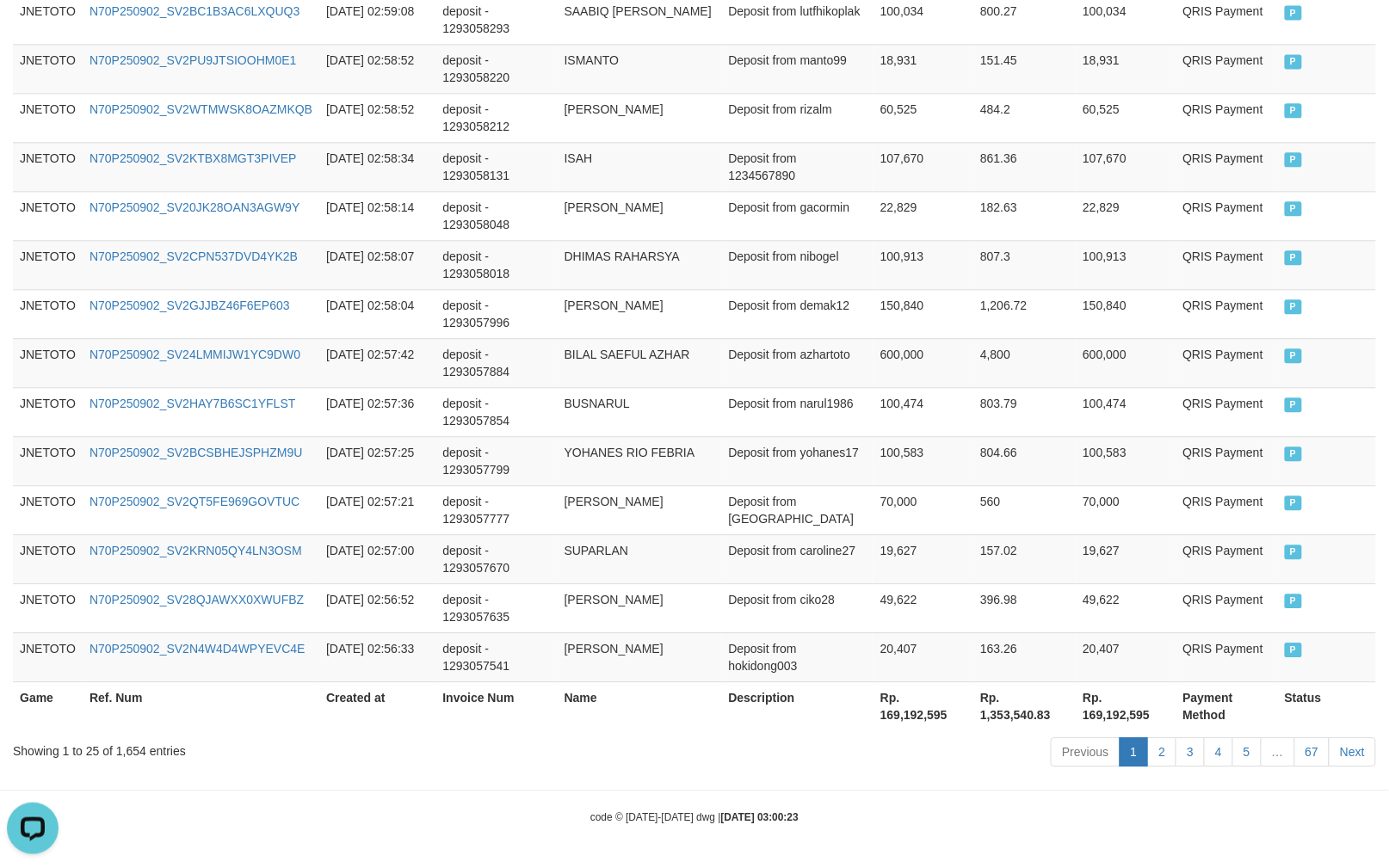
click at [135, 755] on div "Showing 1 to 25 of 1,654 entries" at bounding box center [289, 748] width 553 height 24
click at [134, 755] on div "Showing 1 to 25 of 1,654 entries" at bounding box center [289, 748] width 553 height 24
copy div "1,654"
click at [893, 721] on th "Rp. 169,192,595" at bounding box center [923, 705] width 100 height 49
click at [890, 719] on th "Rp. 169,192,595" at bounding box center [923, 705] width 100 height 49
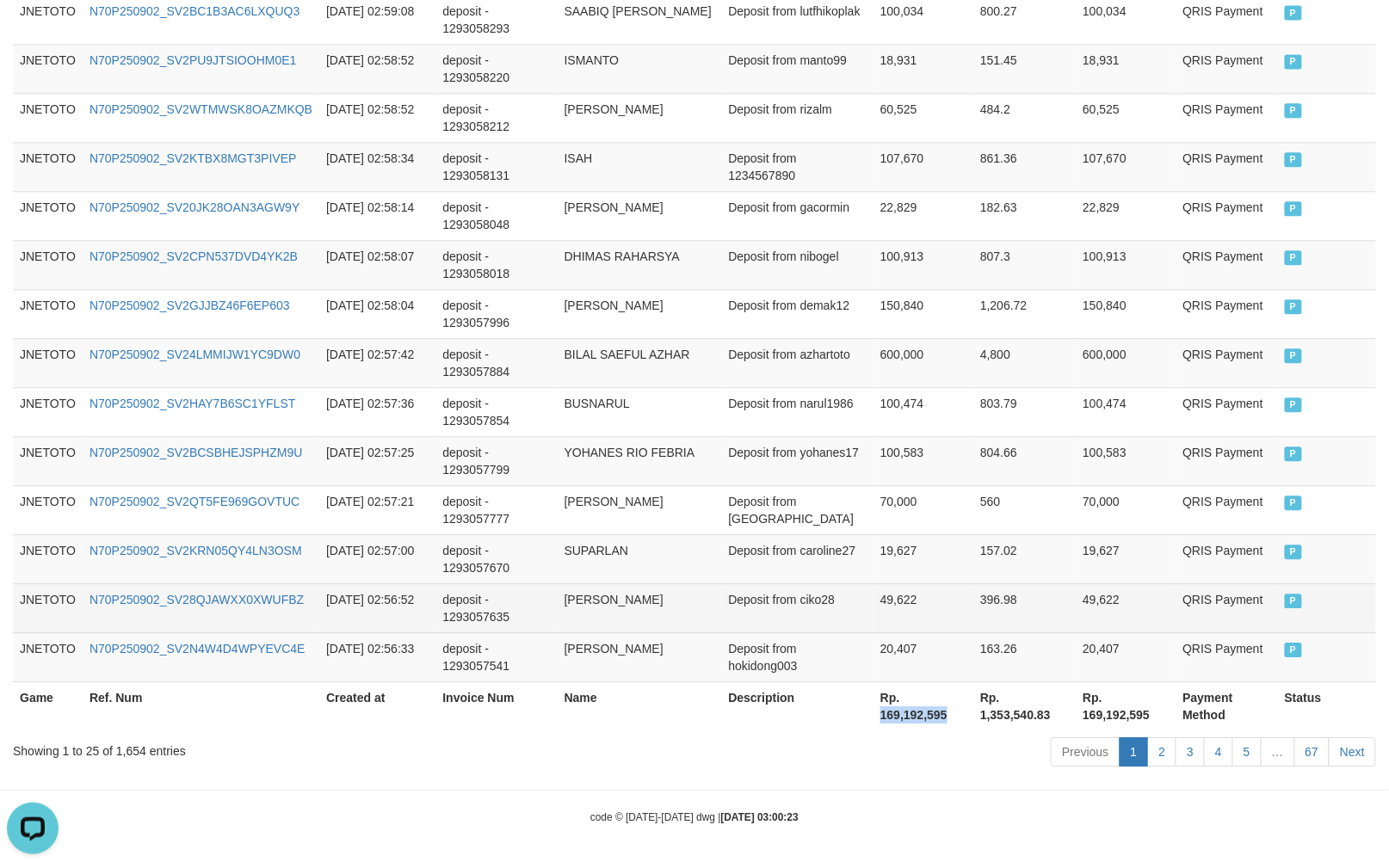
copy th "169,192,595"
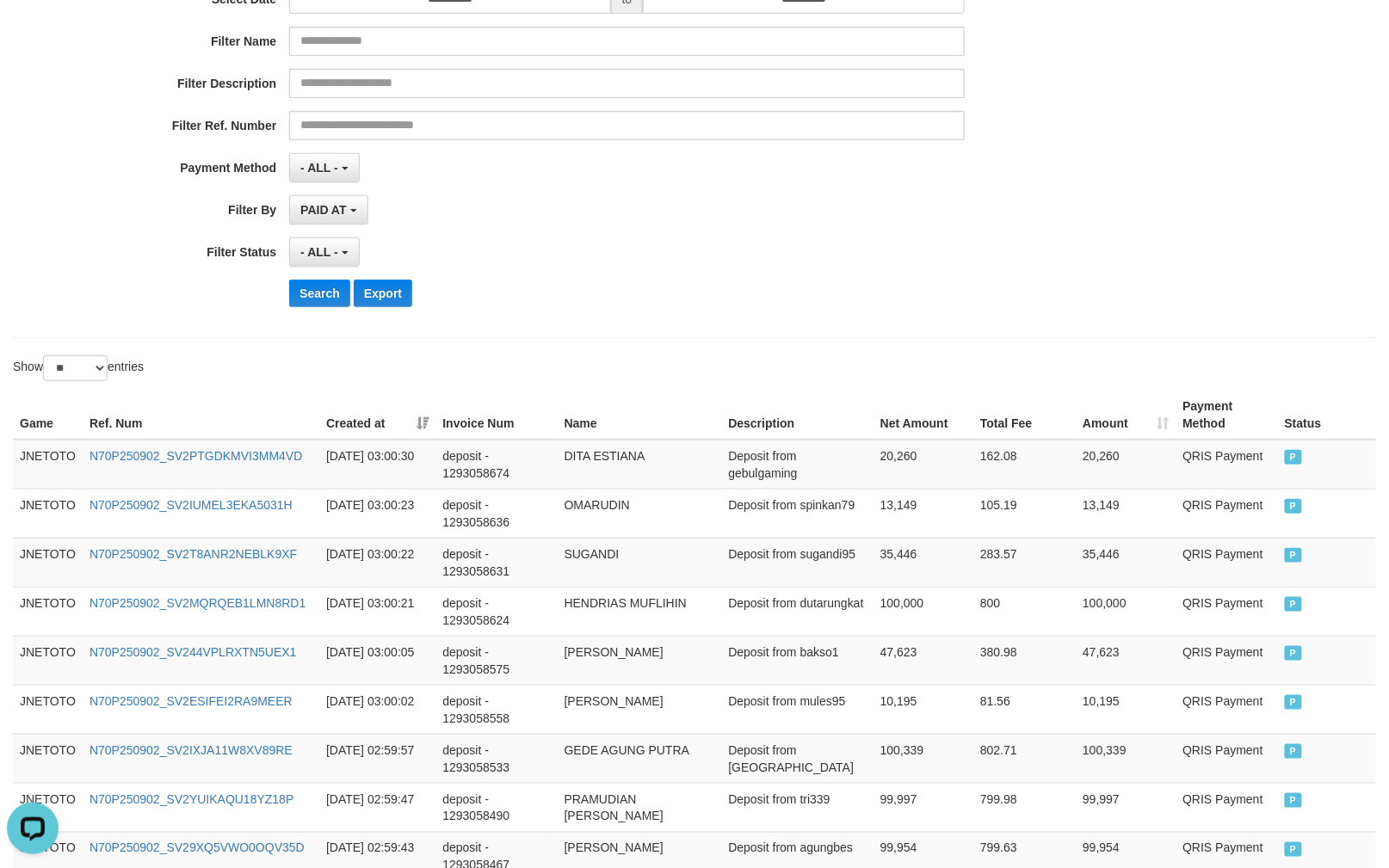
scroll to position [156, 0]
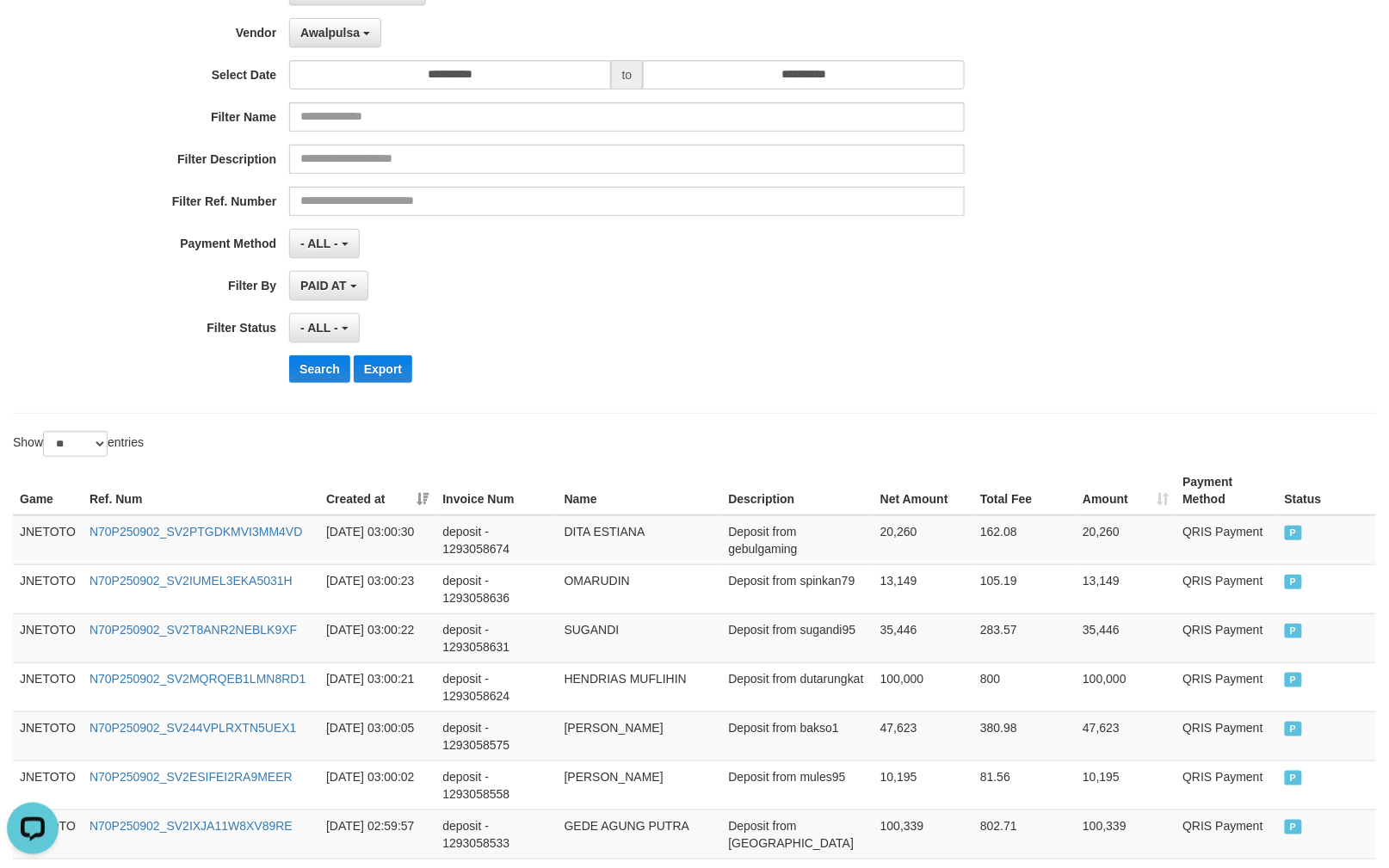
click at [821, 319] on div "- ALL - SELECT ALL - ALL - SELECT STATUS PENDING/UNPAID PAID CANCELED EXPIRED" at bounding box center [627, 327] width 676 height 29
